Goal: Check status

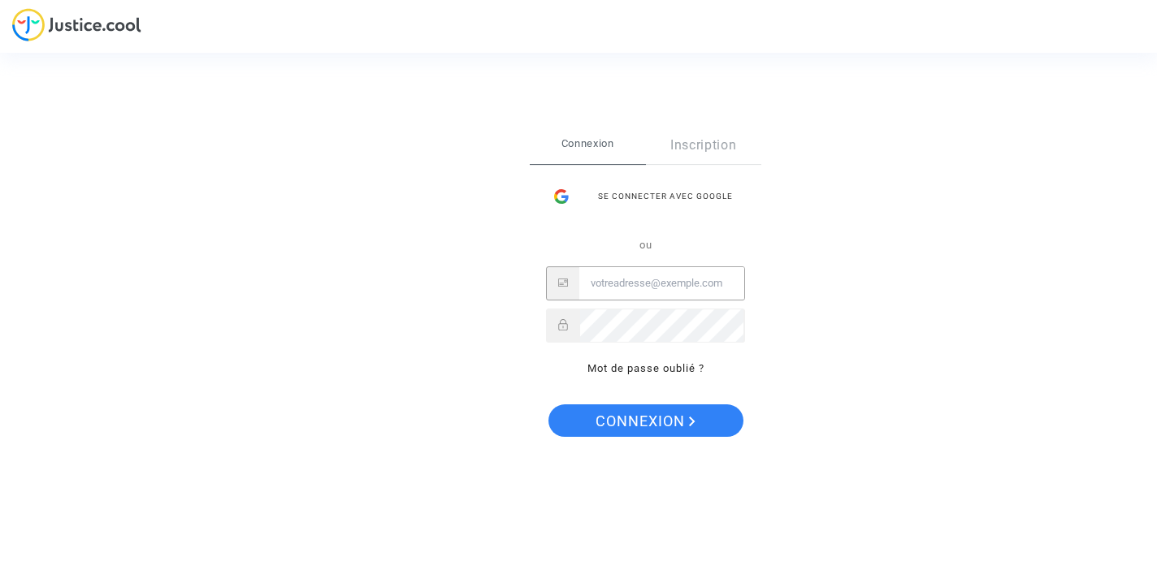
click at [629, 285] on input "Email" at bounding box center [661, 283] width 165 height 32
type input "[EMAIL_ADDRESS][DOMAIN_NAME]"
click at [630, 415] on span "Connexion" at bounding box center [645, 421] width 100 height 34
click at [655, 193] on div "Se connecter avec Google" at bounding box center [645, 196] width 199 height 32
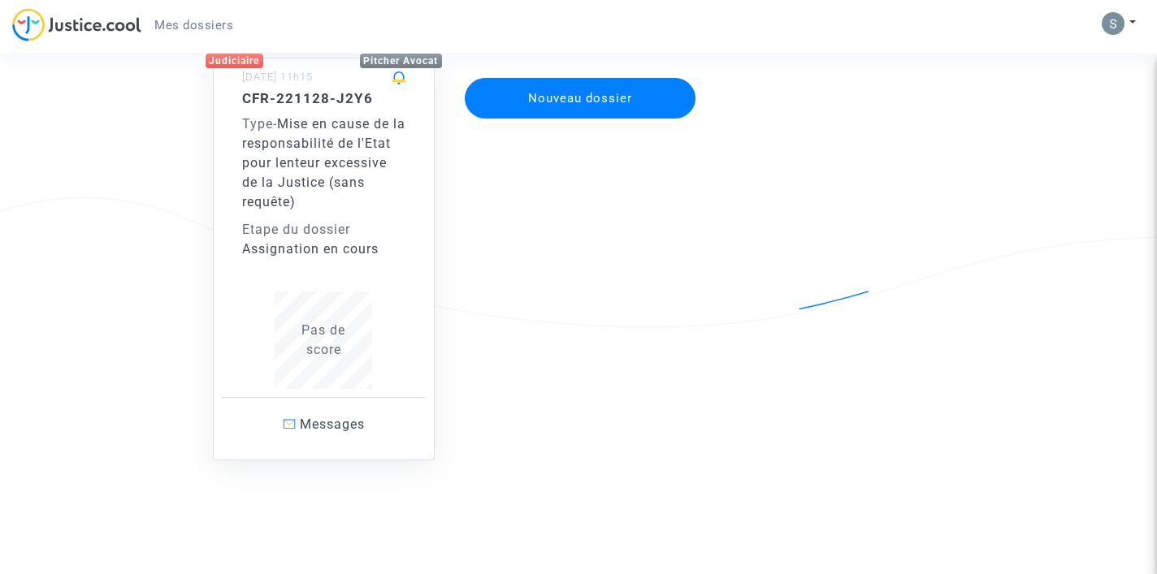
scroll to position [152, 0]
click at [318, 173] on div "Type - Mise en cause de la responsabilité de l'Etat pour lenteur excessive de l…" at bounding box center [324, 163] width 164 height 97
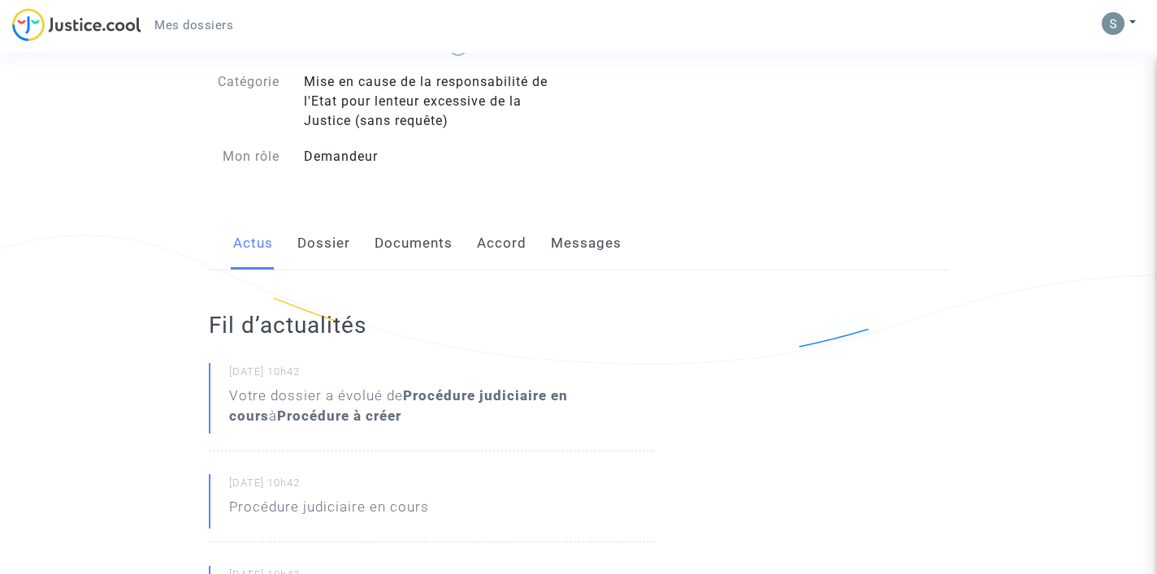
scroll to position [138, 0]
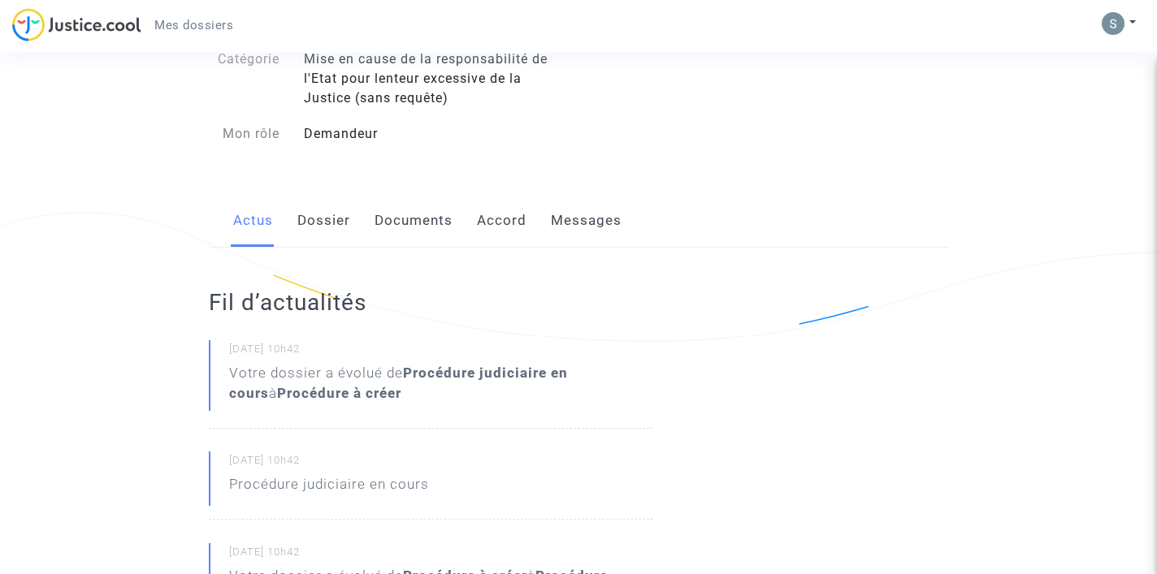
click at [325, 216] on link "Dossier" at bounding box center [323, 221] width 53 height 54
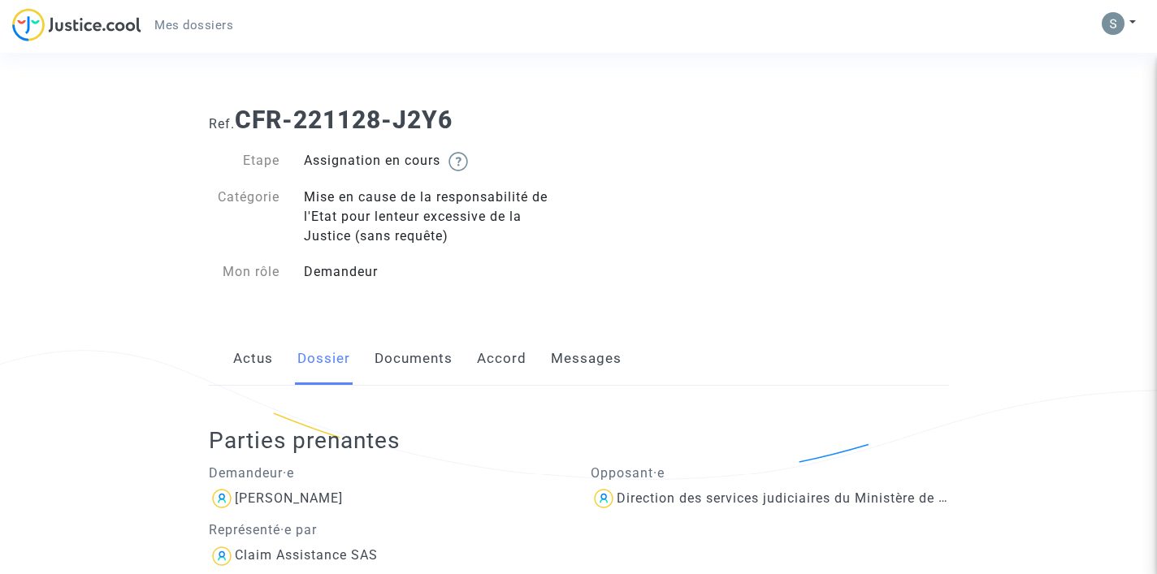
click at [415, 352] on link "Documents" at bounding box center [413, 359] width 78 height 54
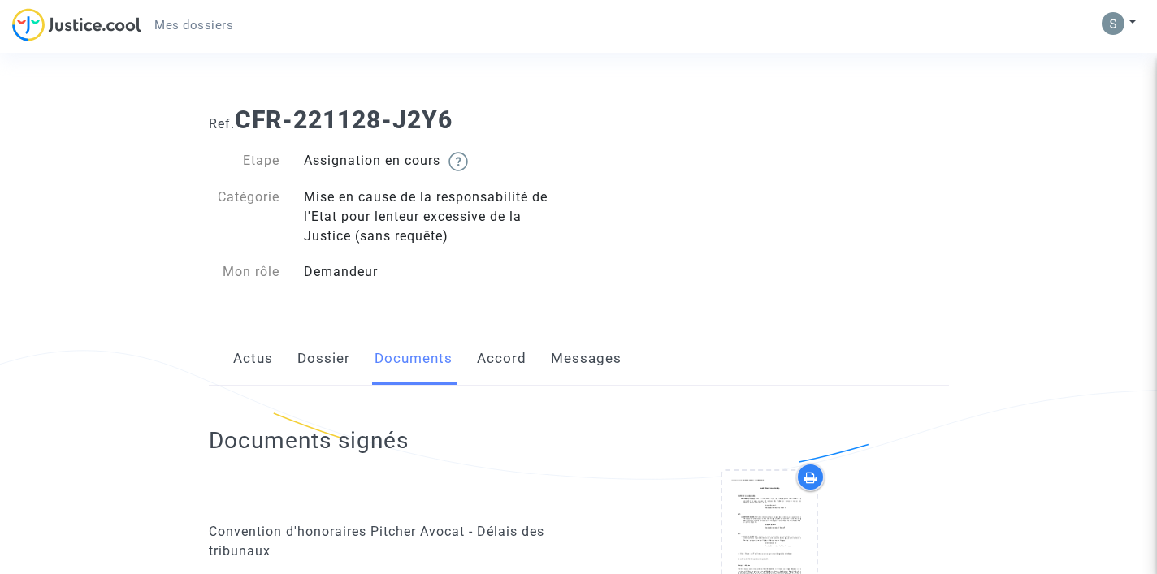
click at [498, 352] on link "Accord" at bounding box center [502, 359] width 50 height 54
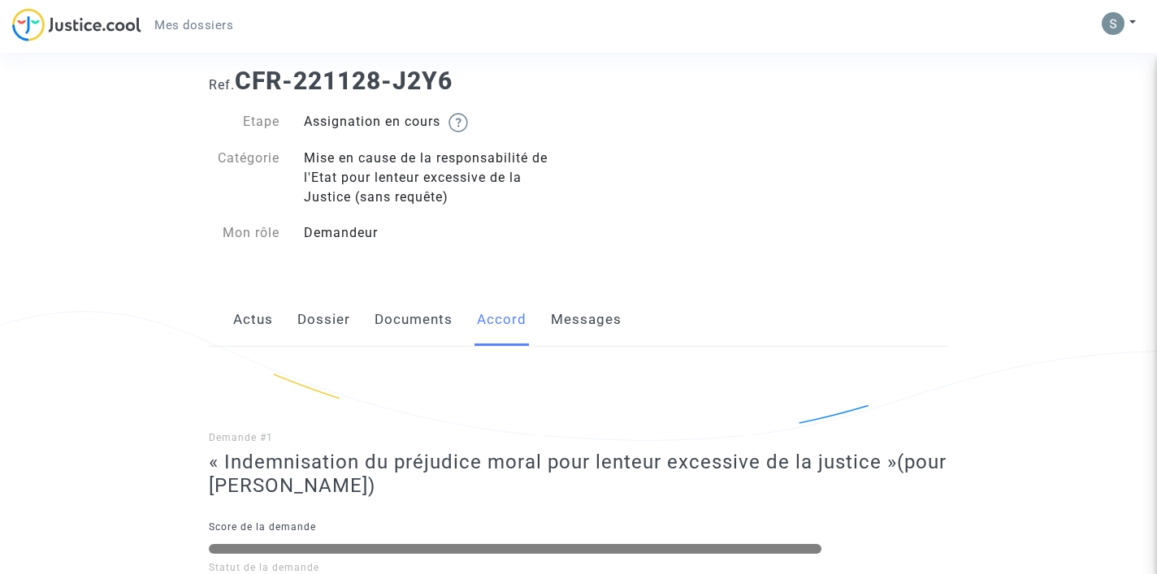
scroll to position [14, 0]
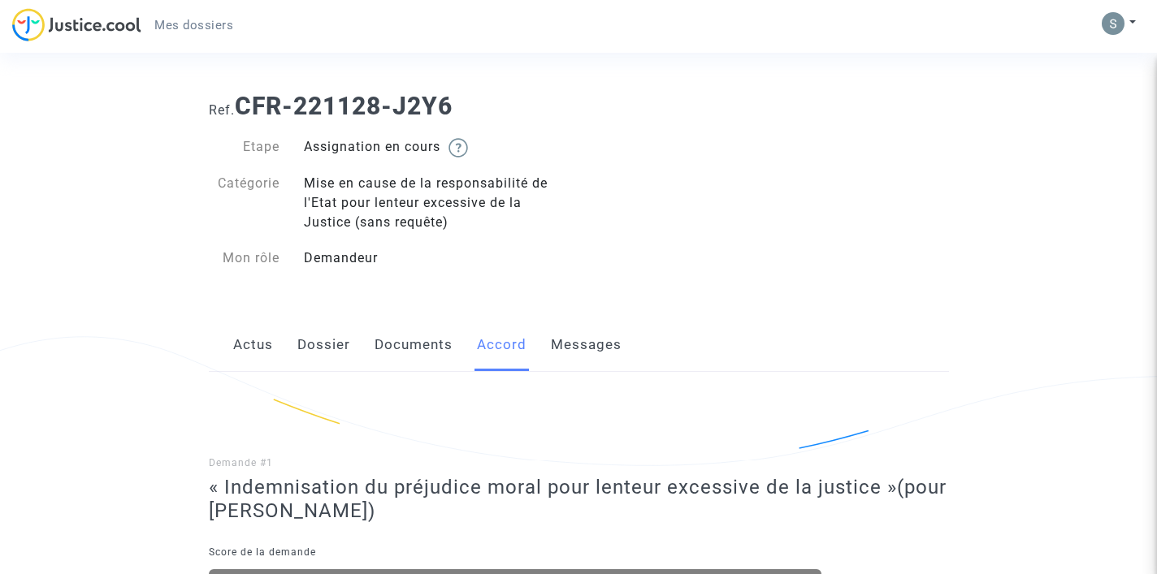
click at [578, 344] on link "Messages" at bounding box center [586, 345] width 71 height 54
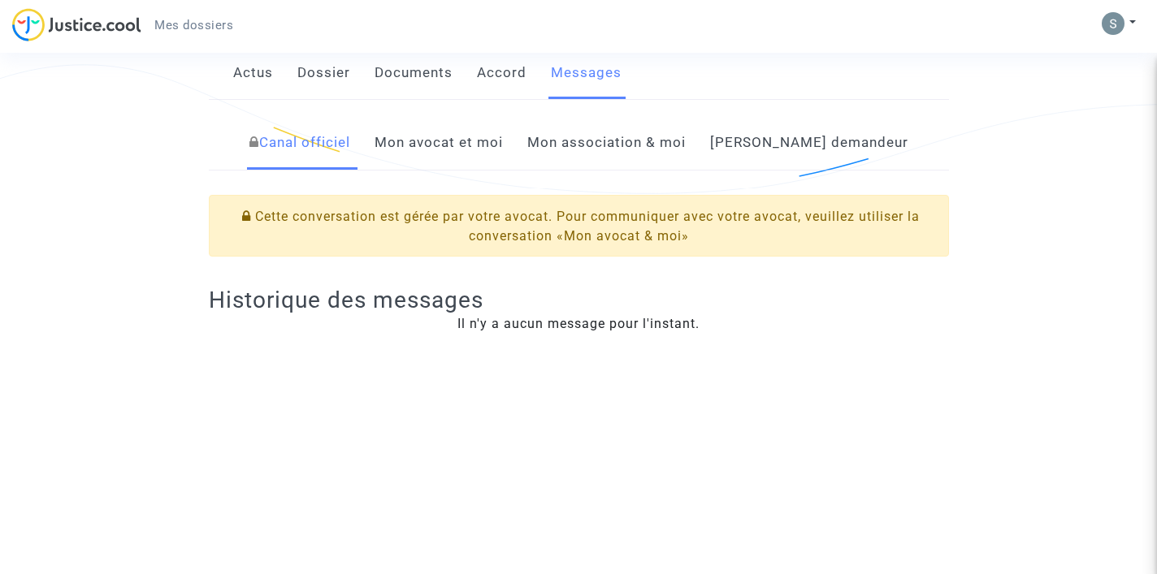
scroll to position [248, 0]
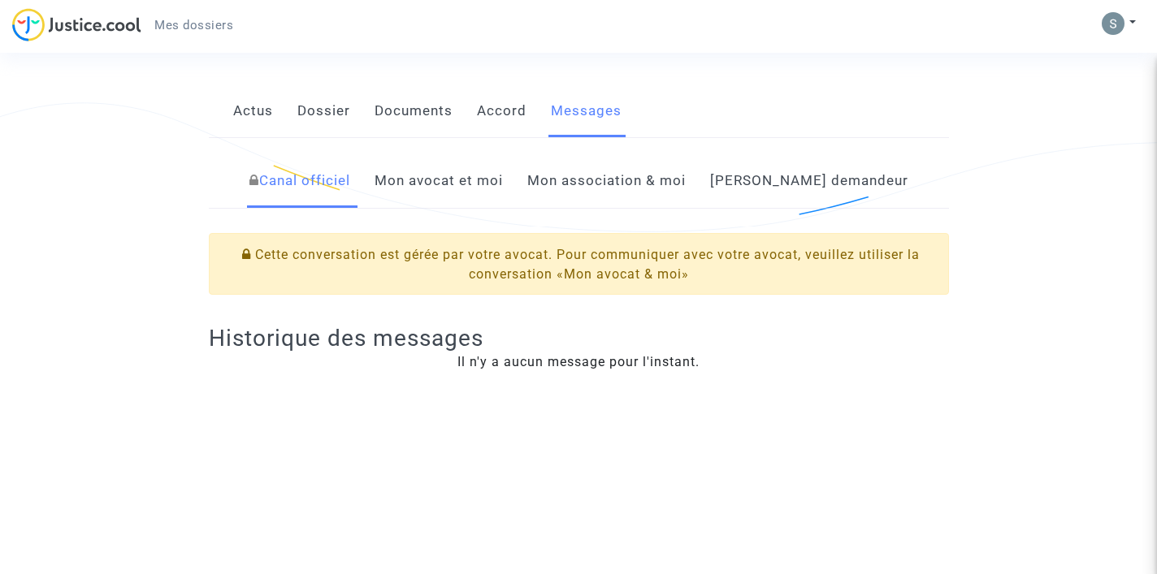
click at [502, 106] on link "Accord" at bounding box center [502, 111] width 50 height 54
